Goal: Task Accomplishment & Management: Manage account settings

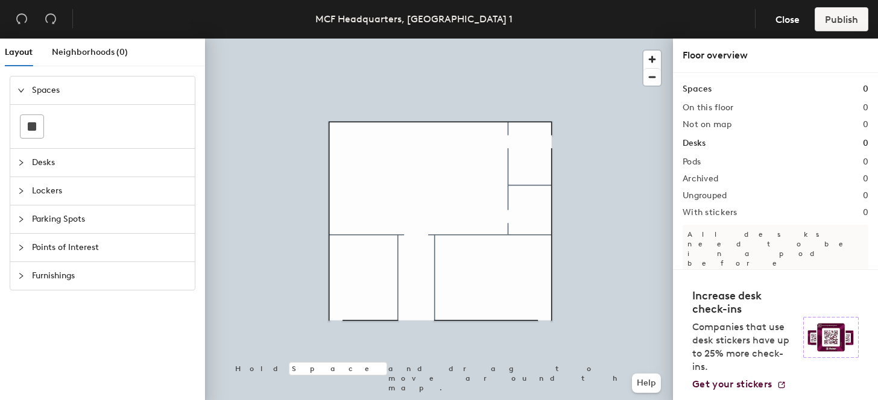
click at [17, 97] on div "Spaces" at bounding box center [102, 91] width 185 height 28
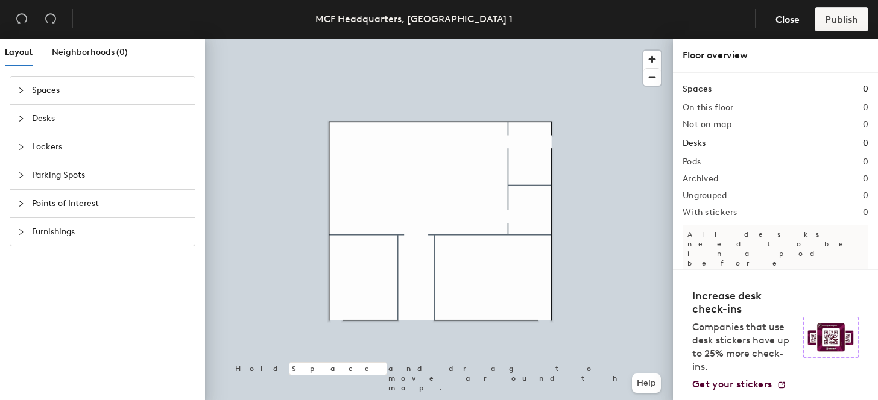
click at [22, 89] on icon "collapsed" at bounding box center [21, 90] width 4 height 6
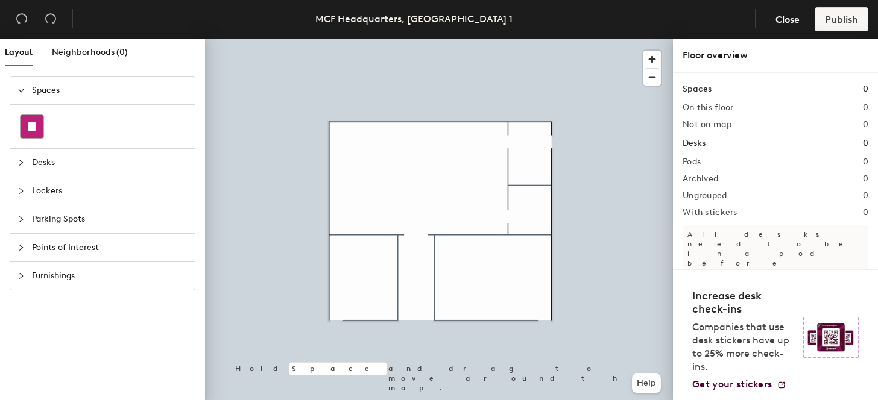
click at [32, 125] on rect at bounding box center [32, 126] width 8 height 8
click at [25, 127] on div at bounding box center [32, 126] width 23 height 23
click at [21, 96] on div at bounding box center [24, 90] width 14 height 13
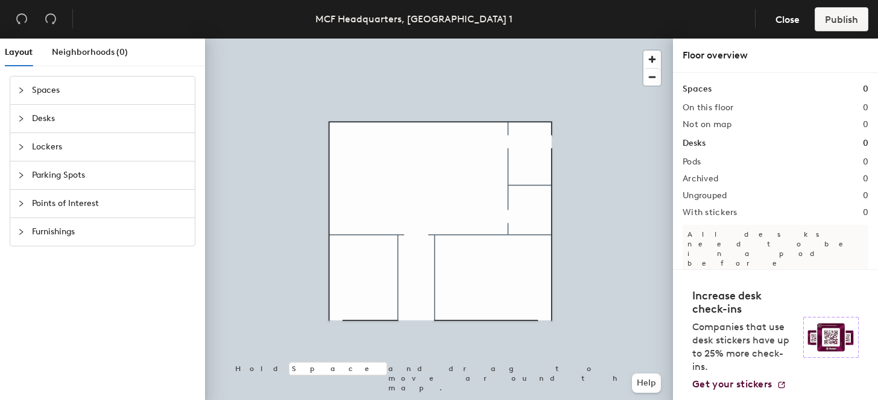
click at [22, 85] on div at bounding box center [24, 90] width 14 height 13
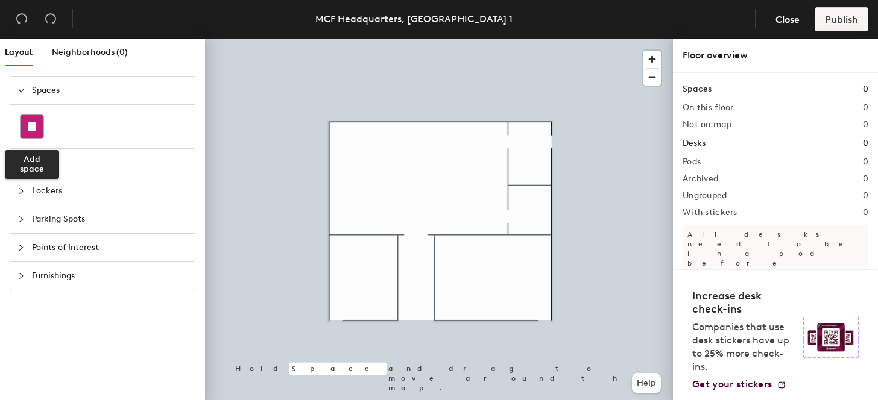
click at [28, 122] on icon at bounding box center [32, 126] width 8 height 8
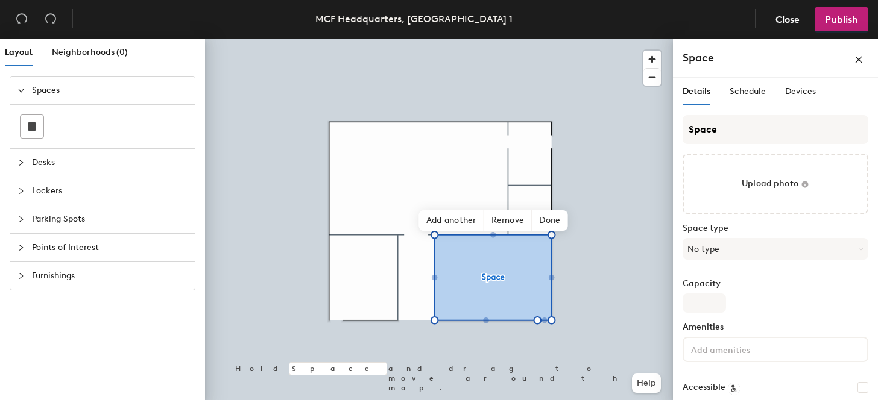
click at [683, 104] on div "Details" at bounding box center [697, 92] width 28 height 28
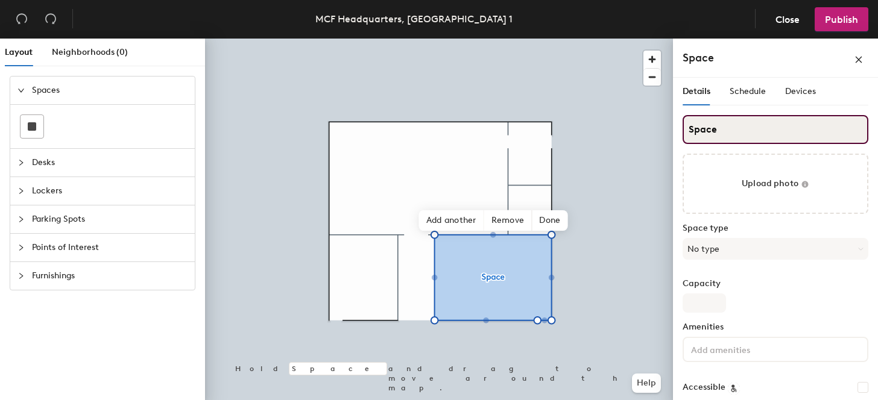
click at [717, 138] on input "Space" at bounding box center [776, 129] width 186 height 29
type input "Oak"
click at [33, 126] on rect at bounding box center [32, 126] width 8 height 8
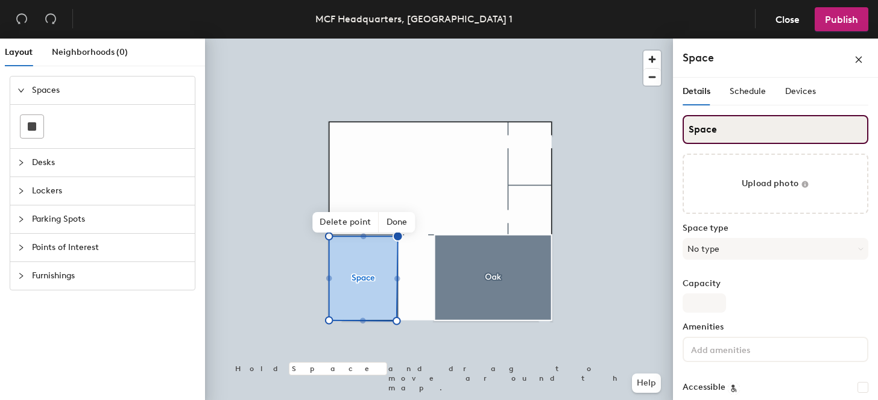
click at [715, 128] on input "Space" at bounding box center [776, 129] width 186 height 29
type input "Maple"
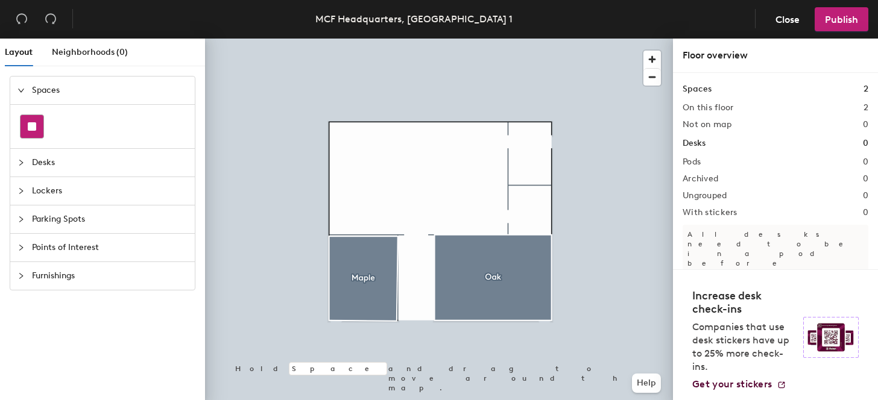
click at [31, 125] on rect at bounding box center [32, 126] width 8 height 8
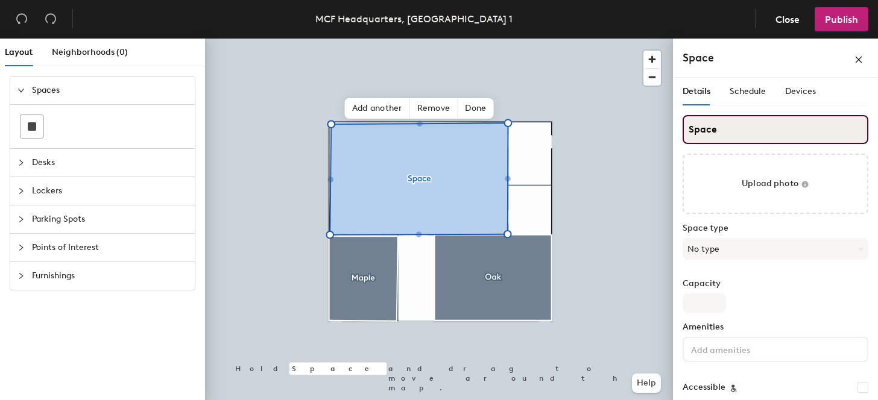
click at [723, 128] on input "Space" at bounding box center [776, 129] width 186 height 29
type input "Redwood"
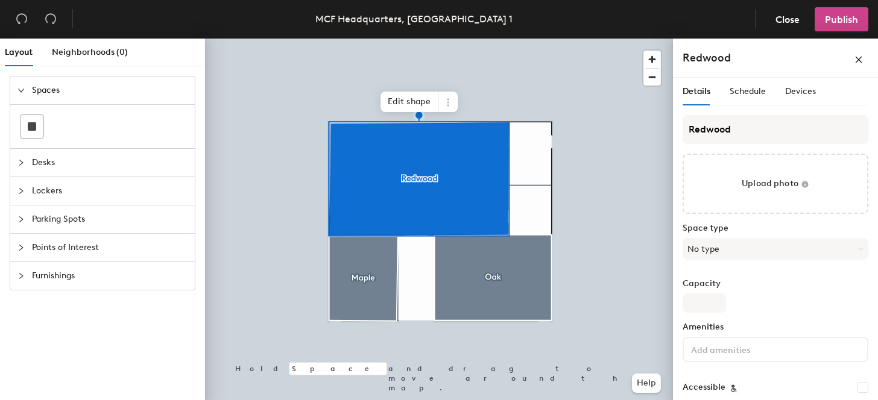
click at [837, 18] on span "Publish" at bounding box center [841, 19] width 33 height 11
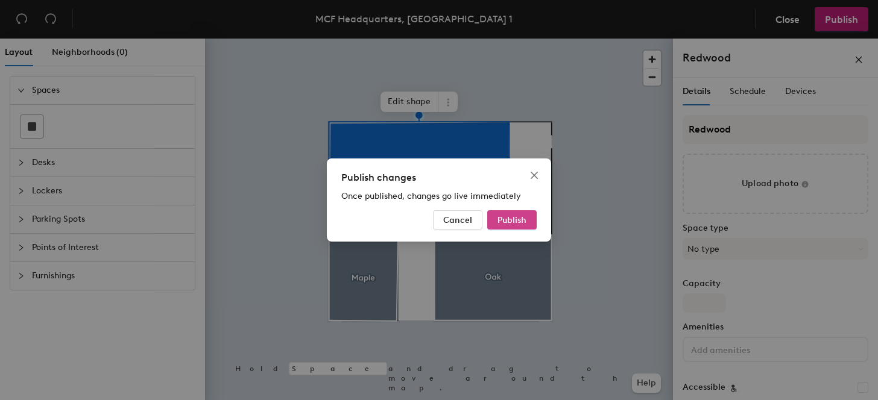
click at [516, 226] on button "Publish" at bounding box center [511, 220] width 49 height 19
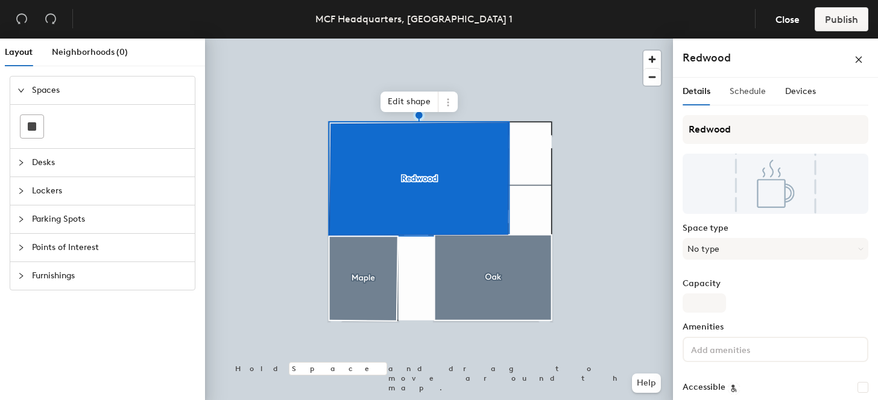
click at [753, 98] on div "Schedule" at bounding box center [748, 92] width 36 height 28
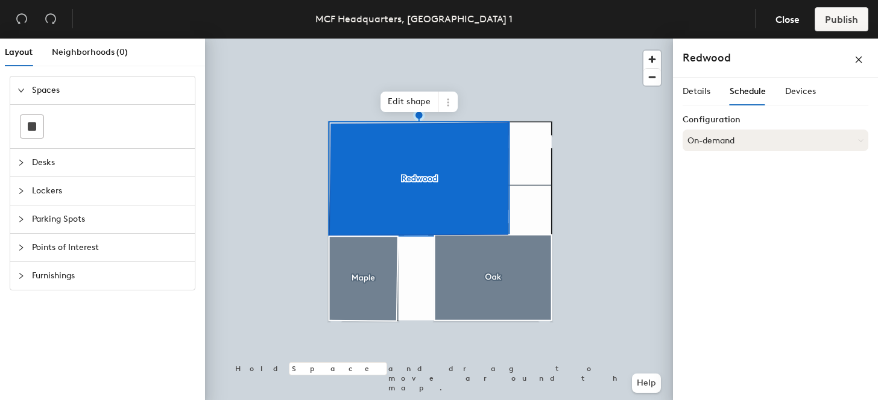
click at [730, 136] on button "On-demand" at bounding box center [776, 141] width 186 height 22
click at [723, 189] on div "Scheduled" at bounding box center [775, 189] width 185 height 18
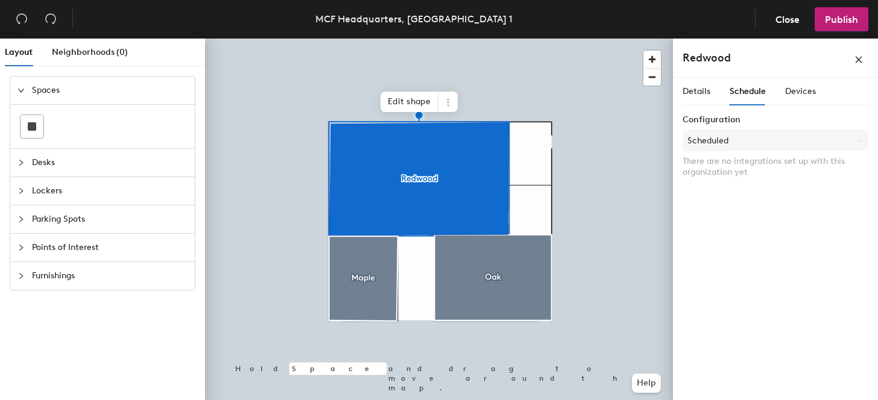
click at [744, 171] on p "There are no integrations set up with this organization yet" at bounding box center [776, 167] width 186 height 22
drag, startPoint x: 758, startPoint y: 171, endPoint x: 683, endPoint y: 163, distance: 75.3
click at [683, 163] on p "There are no integrations set up with this organization yet" at bounding box center [776, 167] width 186 height 22
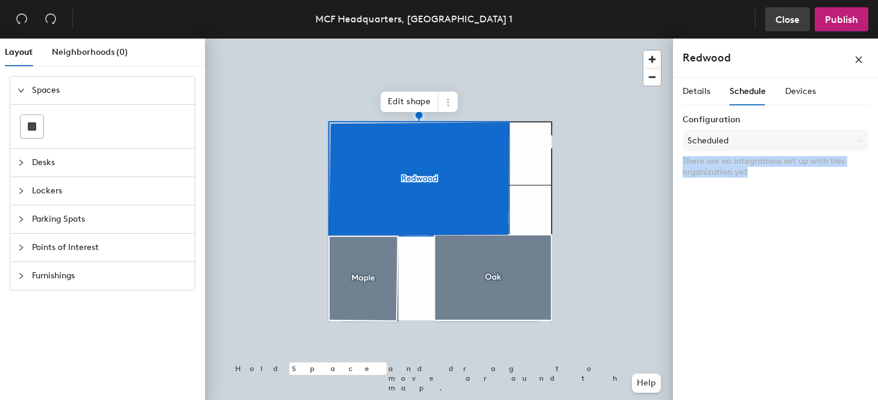
click at [789, 23] on span "Close" at bounding box center [788, 19] width 24 height 11
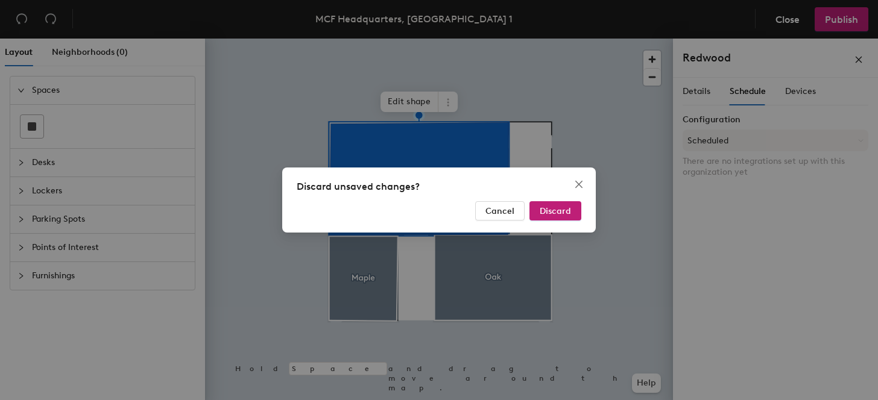
click at [532, 198] on div "Discard unsaved changes? Cancel Discard" at bounding box center [439, 200] width 314 height 65
click at [540, 207] on button "Discard" at bounding box center [556, 210] width 52 height 19
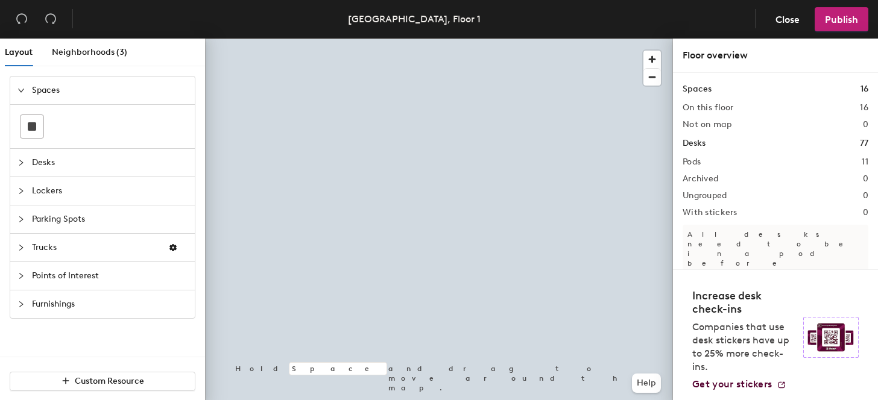
click at [542, 39] on div at bounding box center [439, 39] width 468 height 0
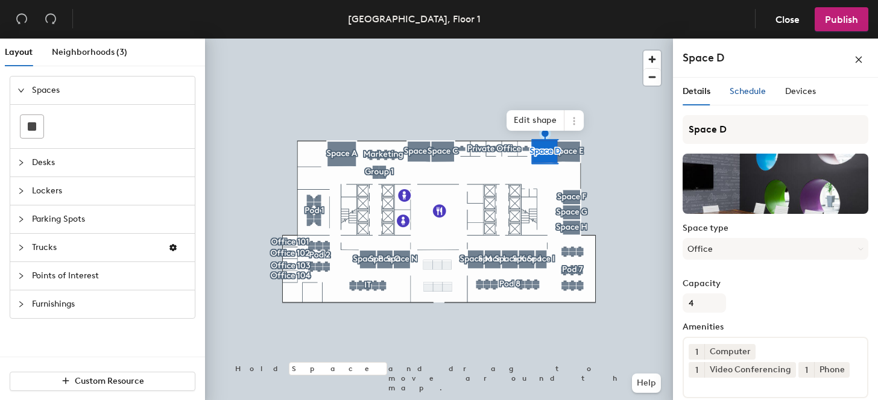
click at [736, 91] on span "Schedule" at bounding box center [748, 91] width 36 height 10
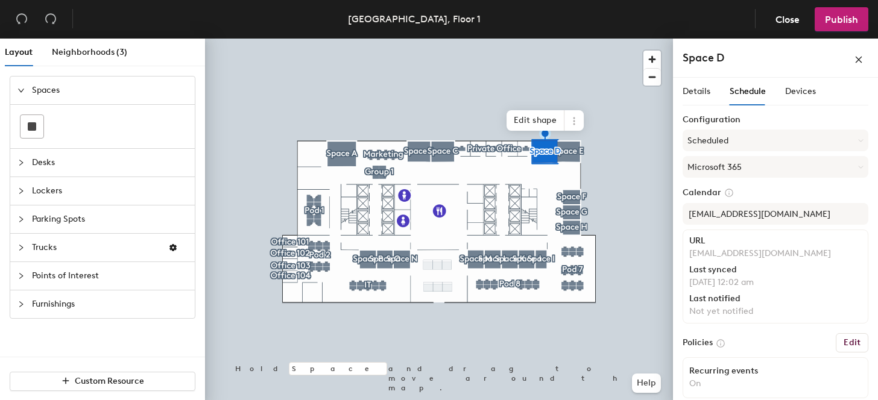
scroll to position [8, 0]
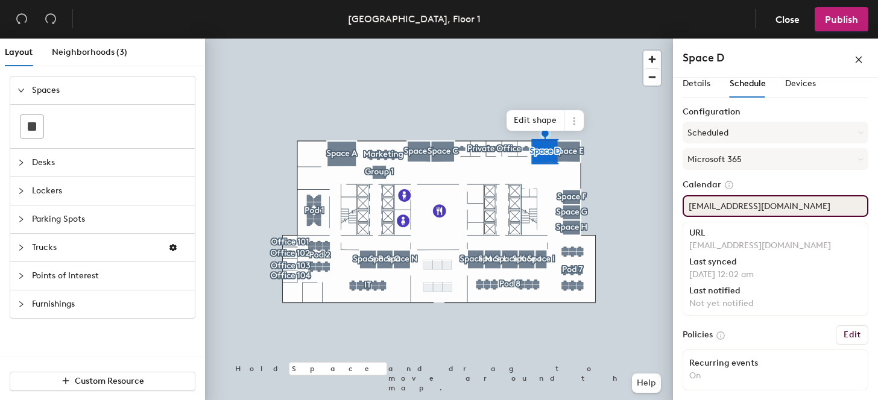
click at [739, 209] on input "[EMAIL_ADDRESS][DOMAIN_NAME]" at bounding box center [776, 206] width 186 height 22
drag, startPoint x: 689, startPoint y: 207, endPoint x: 812, endPoint y: 214, distance: 123.2
click at [812, 214] on input "[EMAIL_ADDRESS][DOMAIN_NAME]" at bounding box center [776, 206] width 186 height 22
drag, startPoint x: 812, startPoint y: 214, endPoint x: 685, endPoint y: 204, distance: 128.2
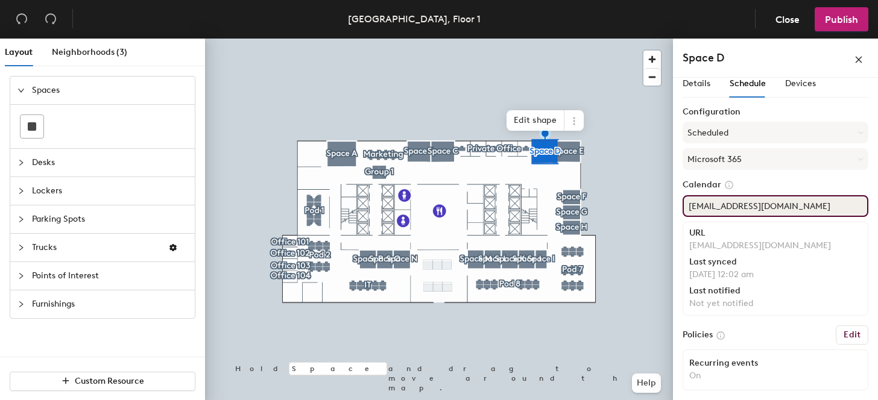
click at [685, 204] on input "[EMAIL_ADDRESS][DOMAIN_NAME]" at bounding box center [776, 206] width 186 height 22
click at [830, 203] on input "[EMAIL_ADDRESS][DOMAIN_NAME]" at bounding box center [776, 206] width 186 height 22
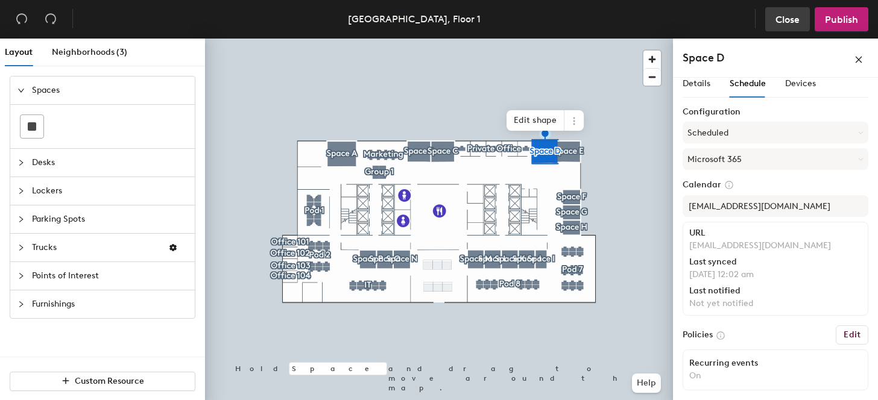
click at [799, 25] on button "Close" at bounding box center [787, 19] width 45 height 24
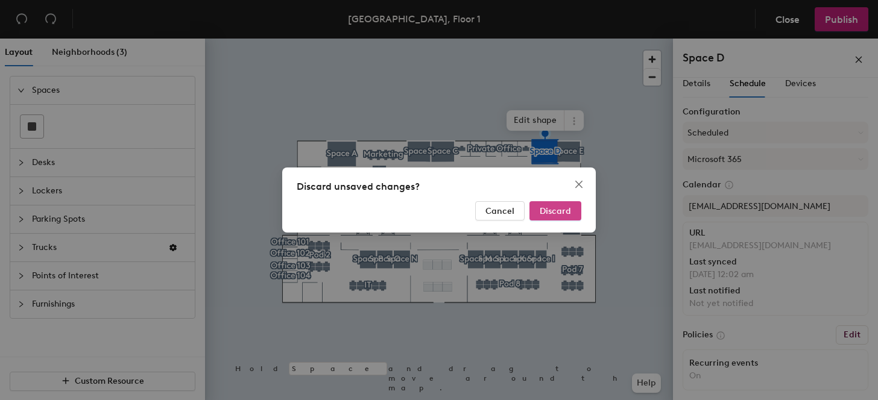
click at [579, 214] on button "Discard" at bounding box center [556, 210] width 52 height 19
